Goal: Information Seeking & Learning: Learn about a topic

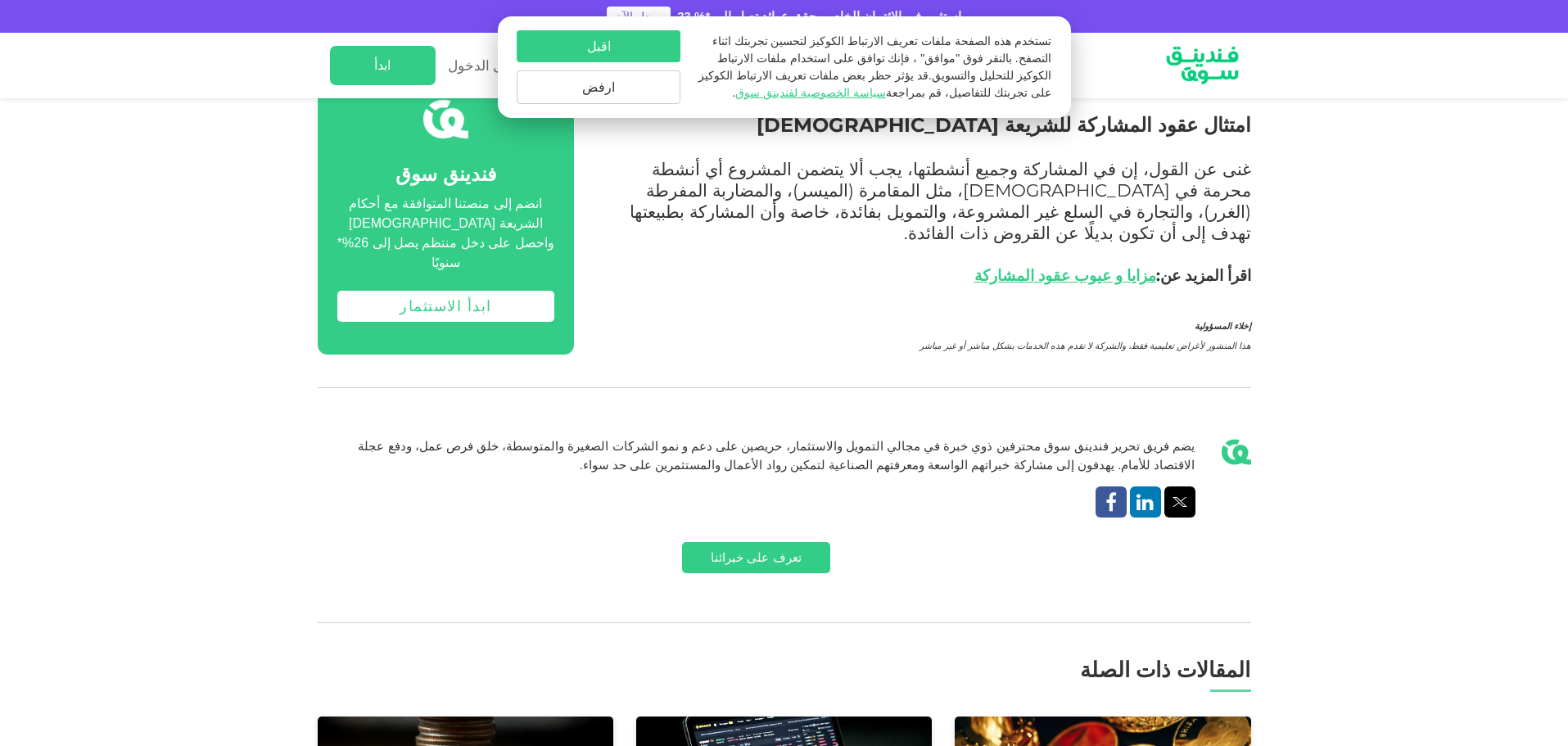
scroll to position [3031, 0]
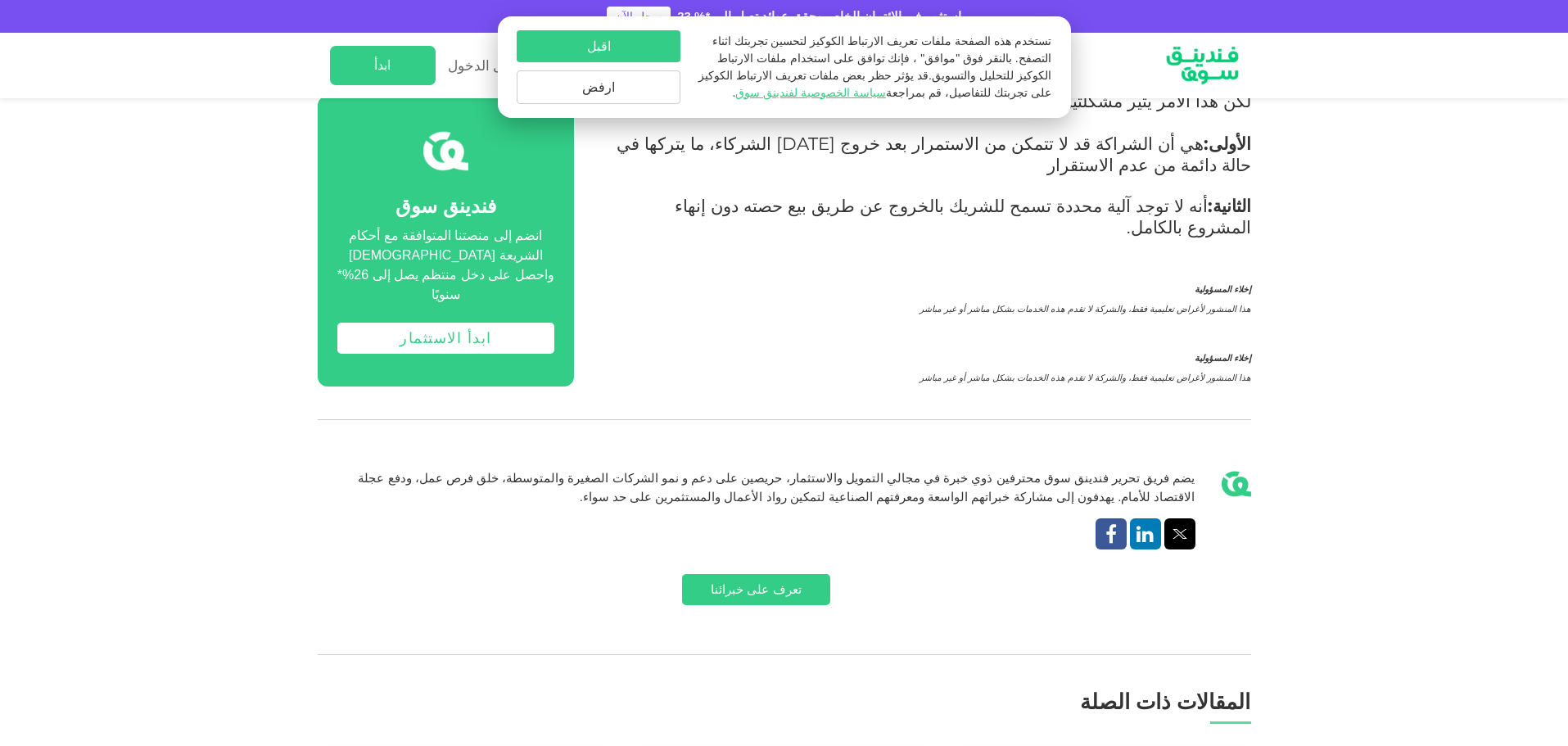
scroll to position [3031, 0]
